Goal: Information Seeking & Learning: Learn about a topic

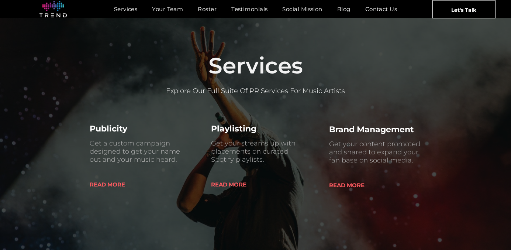
scroll to position [282, 0]
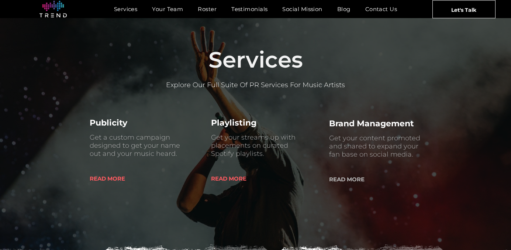
click at [341, 179] on span "READ MORE" at bounding box center [346, 179] width 35 height 19
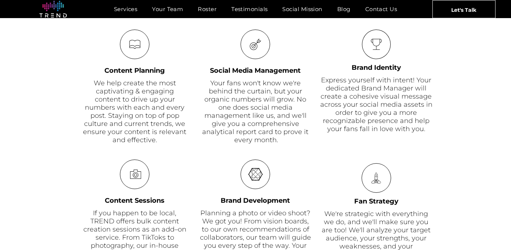
scroll to position [375, 0]
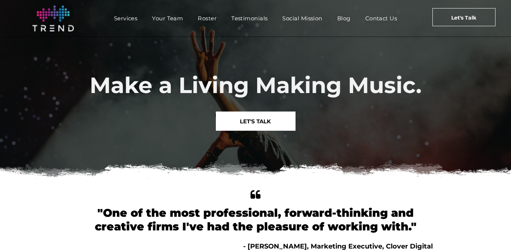
click at [52, 24] on img at bounding box center [52, 19] width 41 height 26
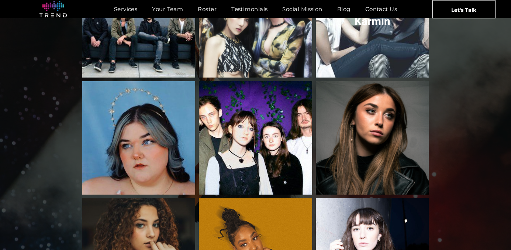
scroll to position [1006, 0]
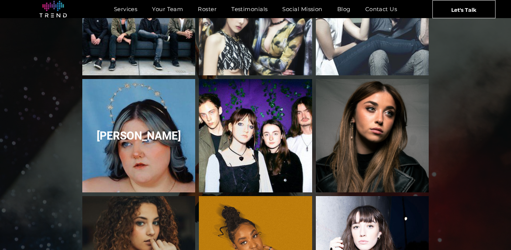
click at [145, 128] on link "Courtney Govan" at bounding box center [139, 136] width 120 height 120
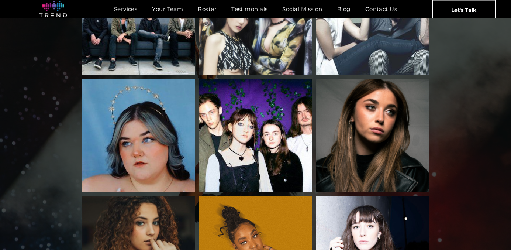
click at [362, 112] on link "Rachel Grae" at bounding box center [372, 136] width 120 height 120
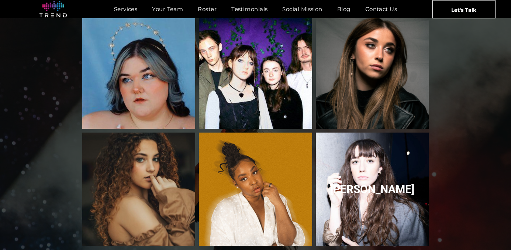
scroll to position [1068, 0]
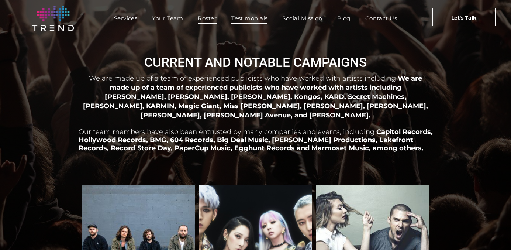
click at [261, 18] on span "Testimonials" at bounding box center [249, 18] width 36 height 11
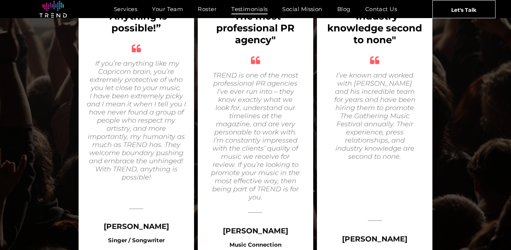
scroll to position [590, 0]
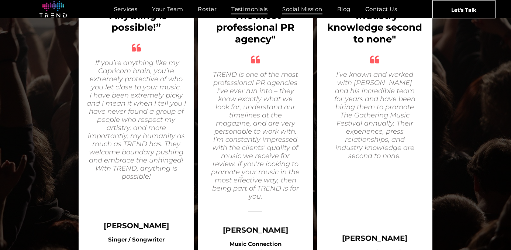
click at [302, 10] on span "Social Mission" at bounding box center [302, 9] width 40 height 11
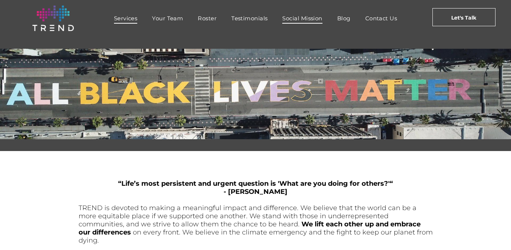
click at [133, 18] on span "Services" at bounding box center [126, 18] width 24 height 11
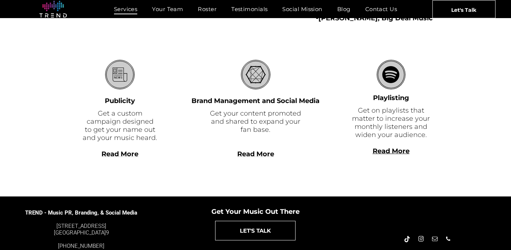
scroll to position [218, 0]
